Goal: Find specific page/section: Find specific page/section

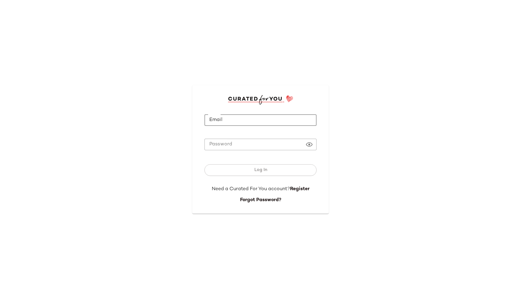
click at [226, 124] on input "Email" at bounding box center [260, 120] width 112 height 12
click at [0, 298] on com-1password-button at bounding box center [0, 299] width 0 height 0
type input "**********"
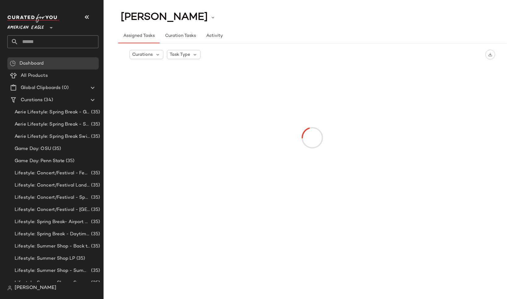
click at [48, 29] on icon at bounding box center [50, 27] width 7 height 7
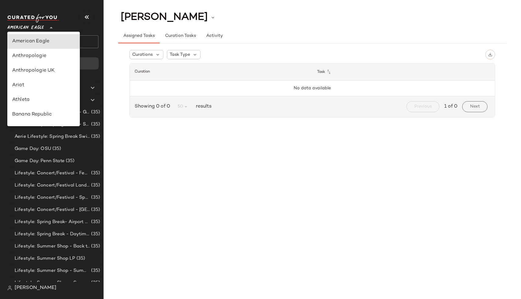
type input "**"
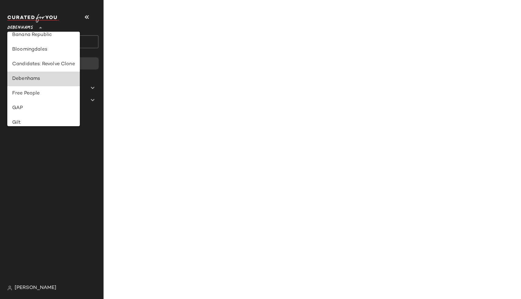
click at [43, 76] on div "Debenhams" at bounding box center [43, 78] width 63 height 7
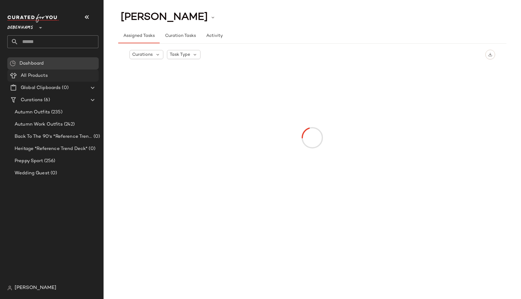
click at [32, 77] on span "All Products" at bounding box center [34, 75] width 27 height 7
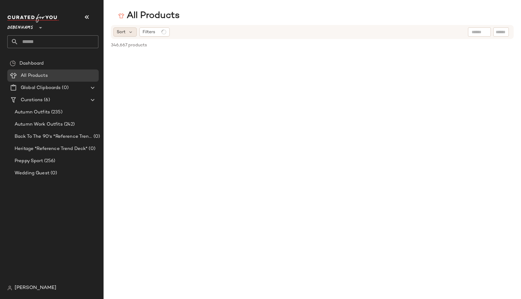
click at [121, 31] on span "Sort" at bounding box center [121, 32] width 9 height 6
click at [148, 31] on span "Filters" at bounding box center [148, 32] width 12 height 6
click at [324, 10] on div "All Products" at bounding box center [312, 16] width 417 height 12
click at [125, 33] on span "Sort" at bounding box center [121, 32] width 9 height 6
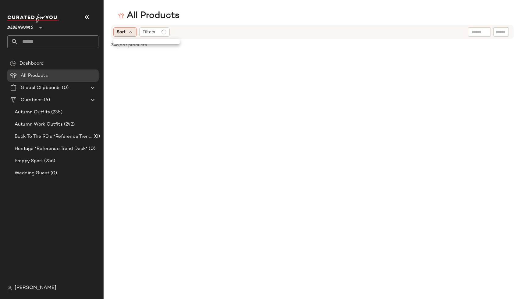
click at [125, 33] on span "Sort" at bounding box center [121, 32] width 9 height 6
click at [53, 116] on div "Autumn Outfits (235)" at bounding box center [56, 112] width 91 height 12
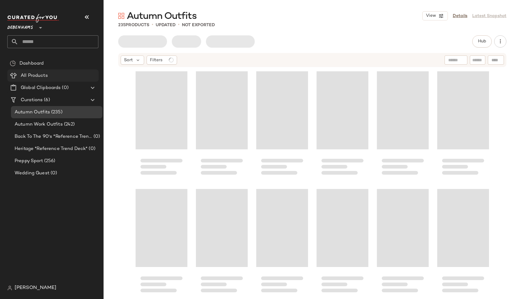
click at [54, 73] on div "All Products" at bounding box center [57, 75] width 77 height 7
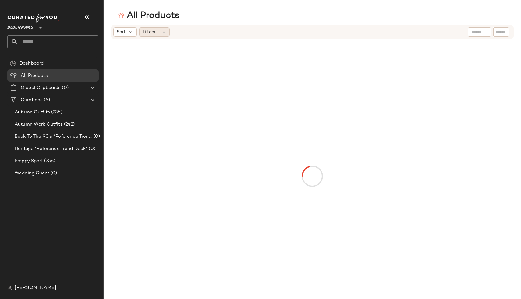
click at [160, 30] on div "Filters" at bounding box center [154, 31] width 30 height 9
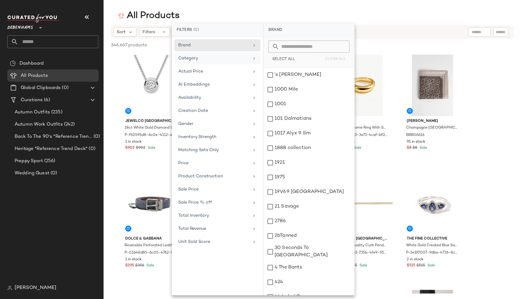
click at [190, 59] on span "Category" at bounding box center [188, 58] width 20 height 5
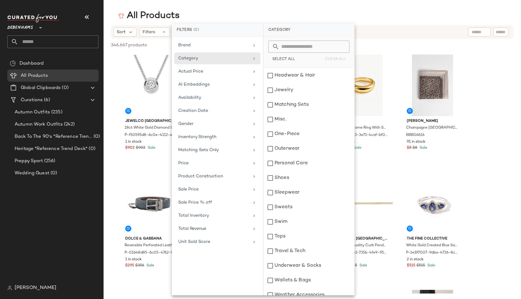
scroll to position [109, 0]
